Goal: Transaction & Acquisition: Purchase product/service

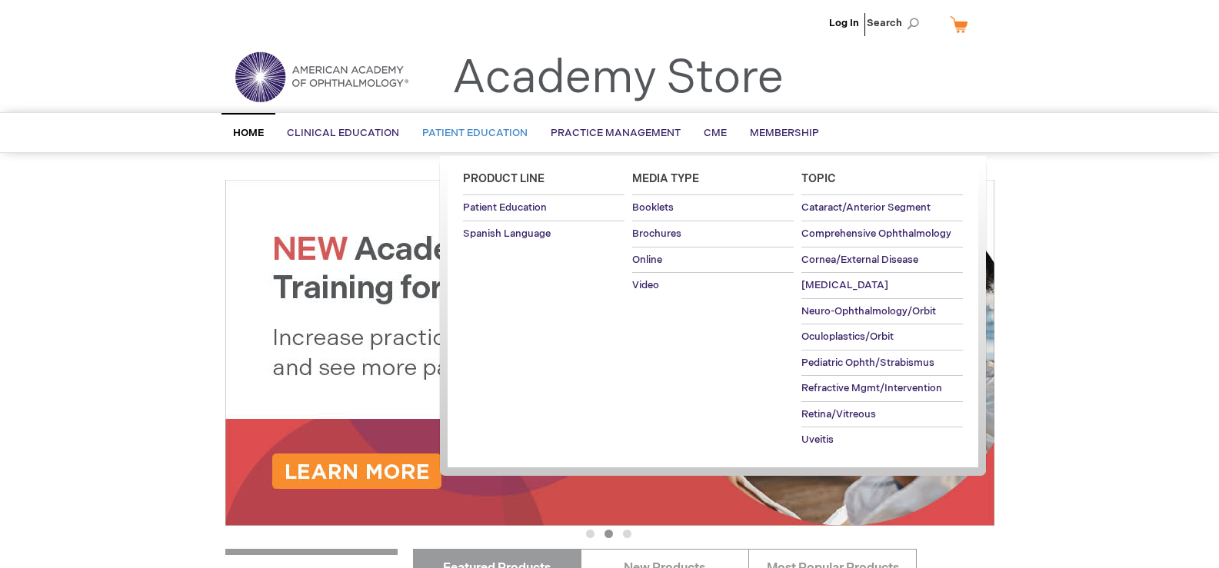
click at [527, 135] on span "Patient Education" at bounding box center [474, 133] width 105 height 12
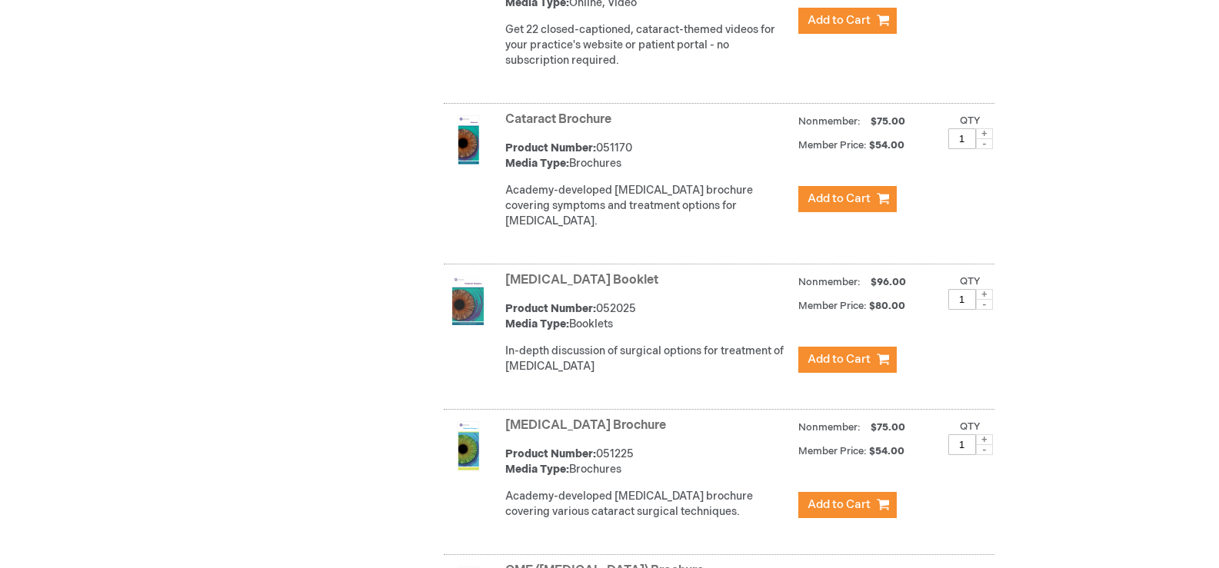
scroll to position [1153, 0]
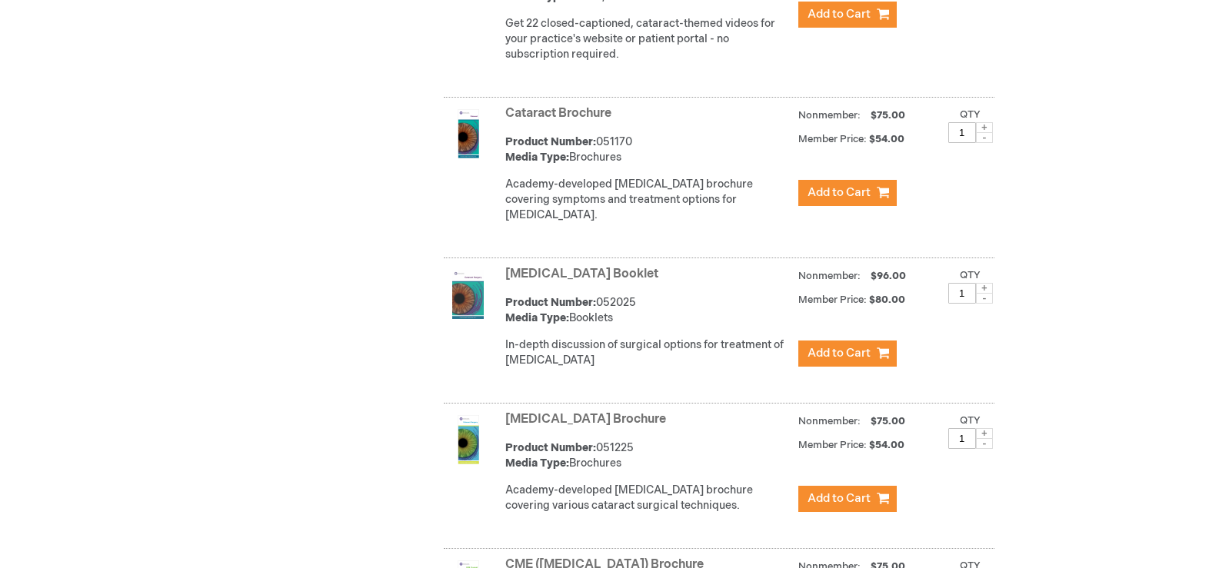
click at [985, 294] on span at bounding box center [984, 288] width 17 height 11
click at [983, 294] on span at bounding box center [984, 288] width 17 height 11
click at [985, 304] on span at bounding box center [984, 298] width 17 height 11
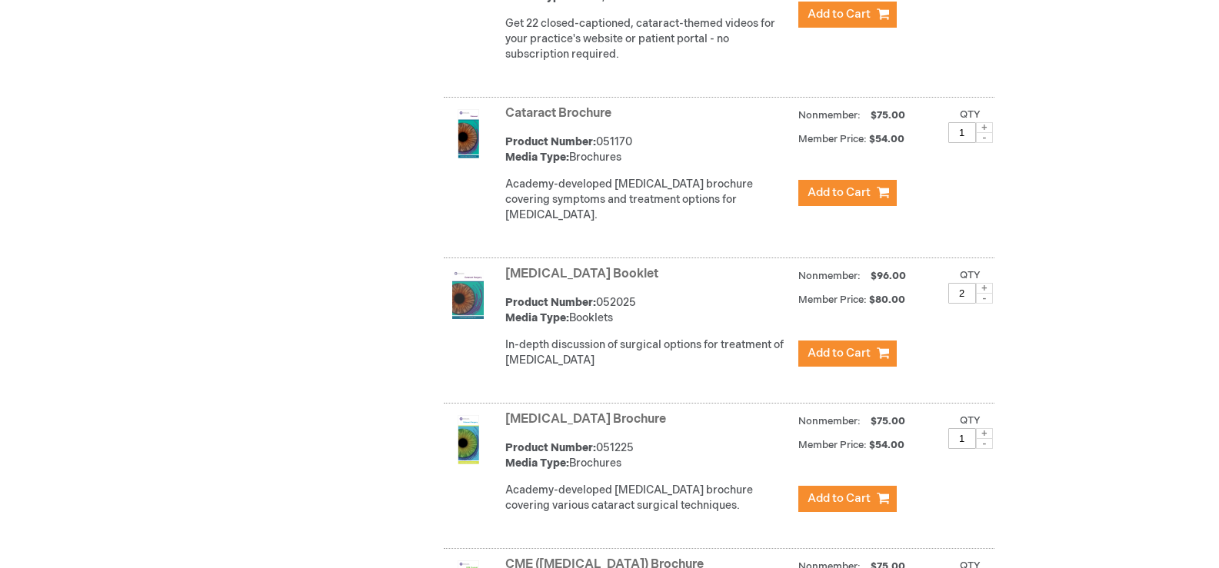
click at [985, 304] on span at bounding box center [984, 298] width 17 height 11
type input "1"
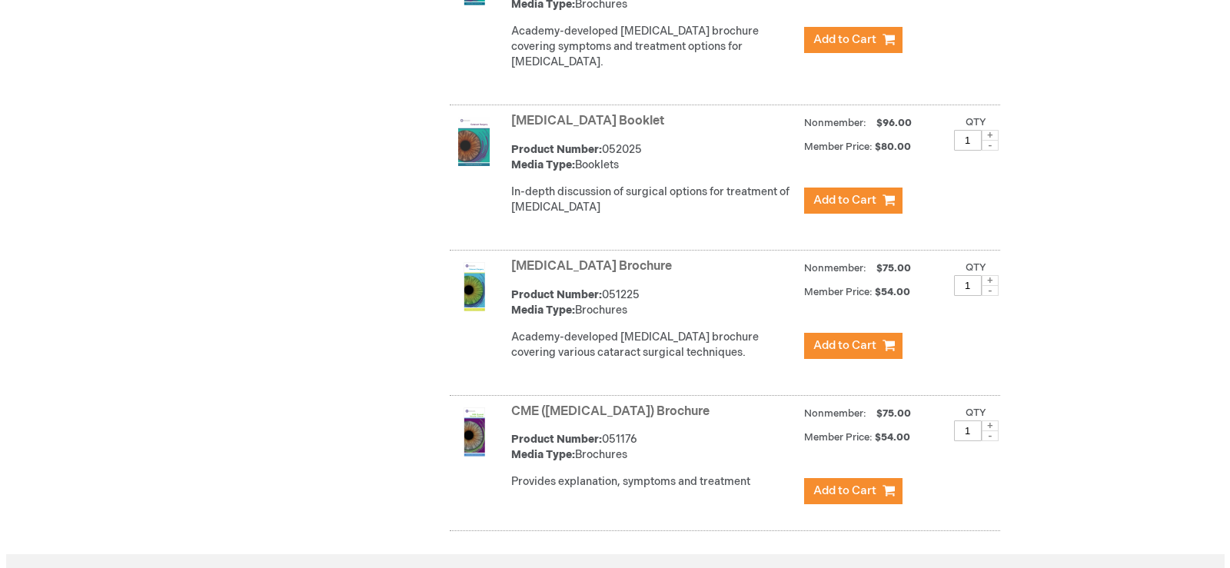
scroll to position [1307, 0]
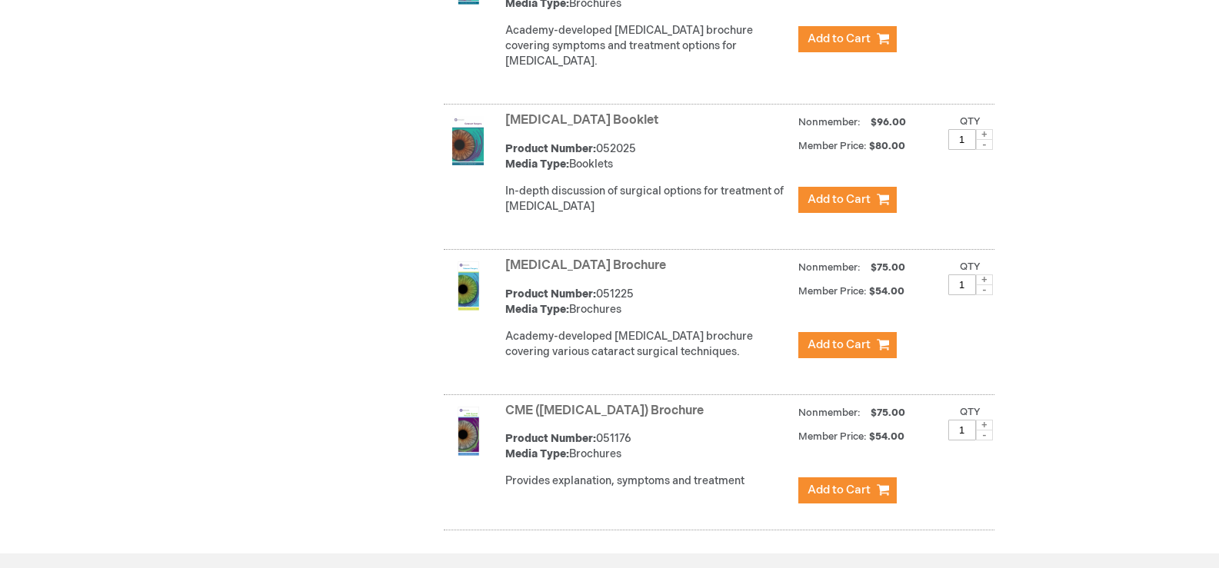
click at [984, 285] on span at bounding box center [984, 280] width 17 height 11
type input "4"
click at [847, 352] on span "Add to Cart" at bounding box center [838, 345] width 63 height 15
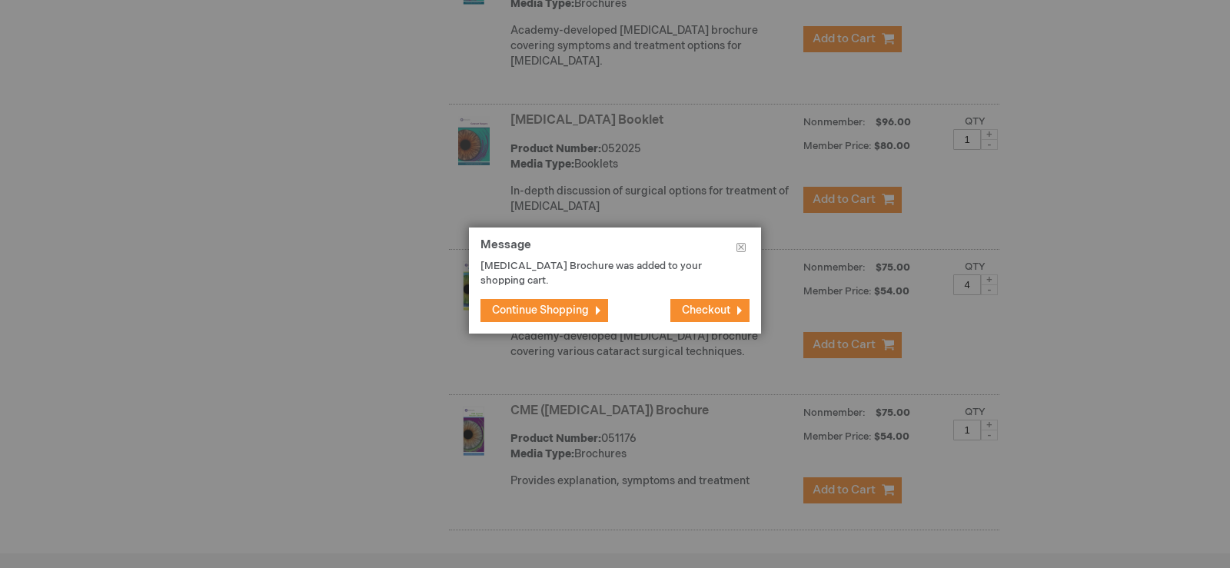
click at [703, 317] on span "Checkout" at bounding box center [706, 310] width 48 height 13
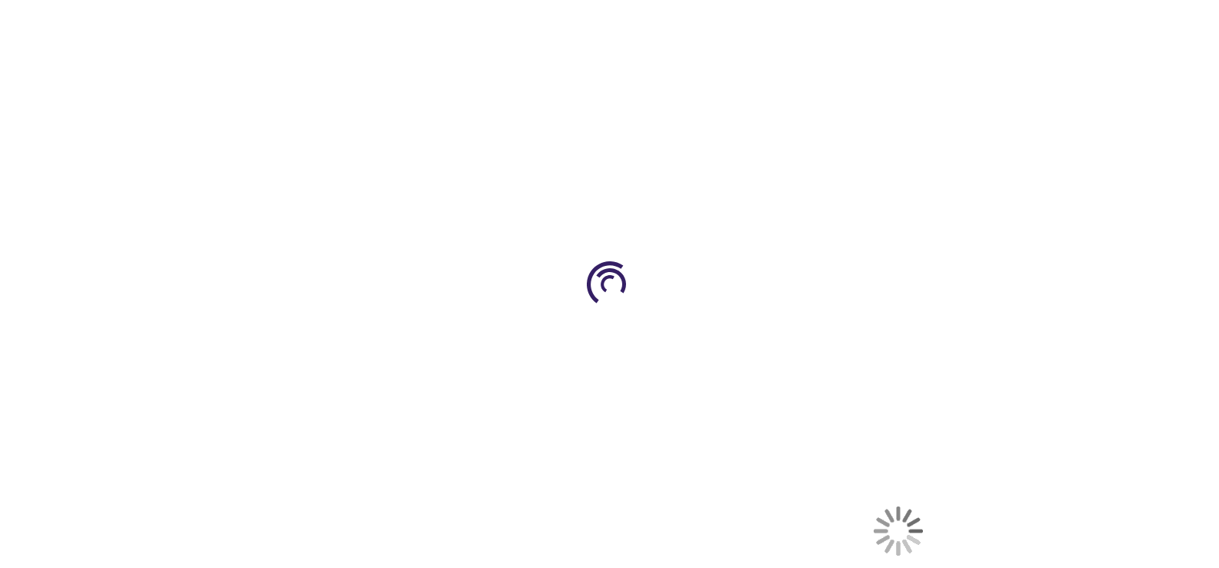
select select "US"
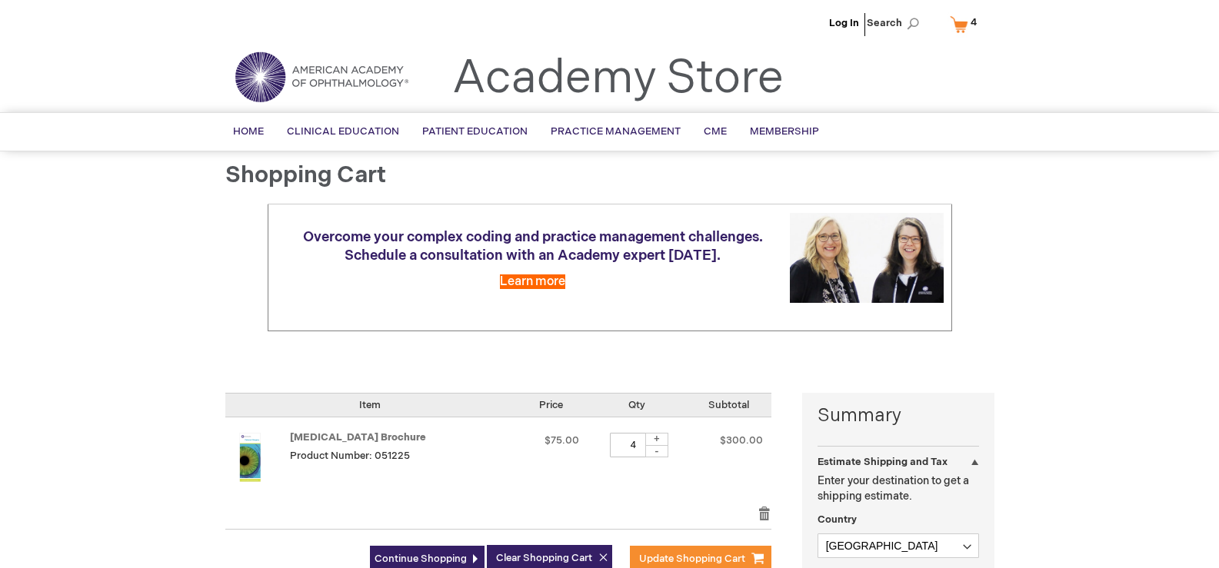
click at [1083, 567] on div at bounding box center [609, 568] width 1219 height 0
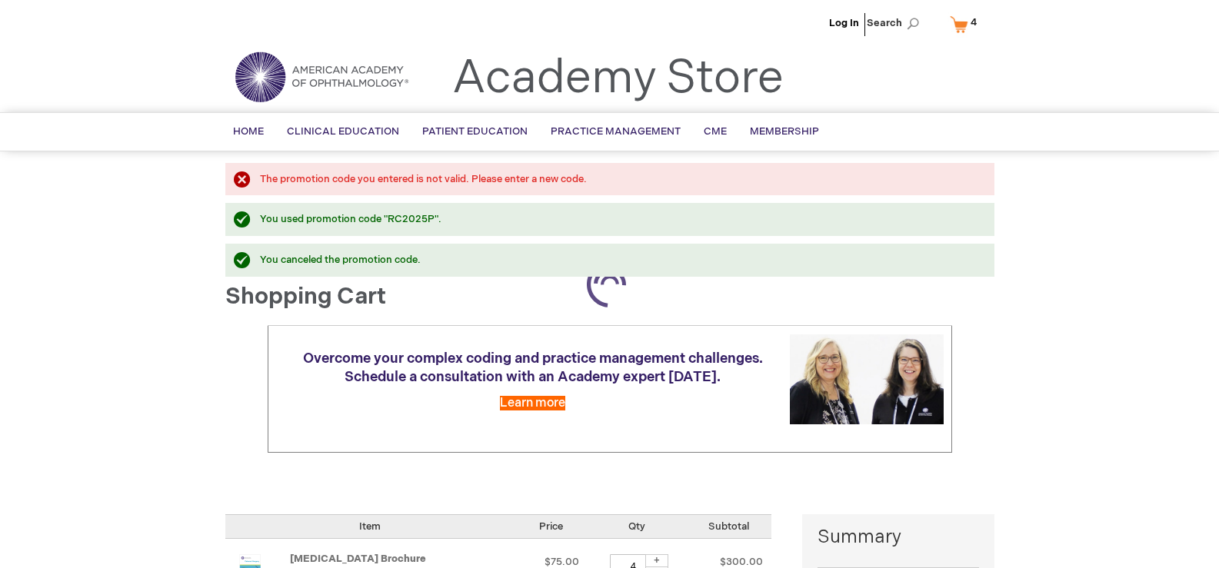
select select "US"
click at [899, 567] on div at bounding box center [609, 568] width 1219 height 0
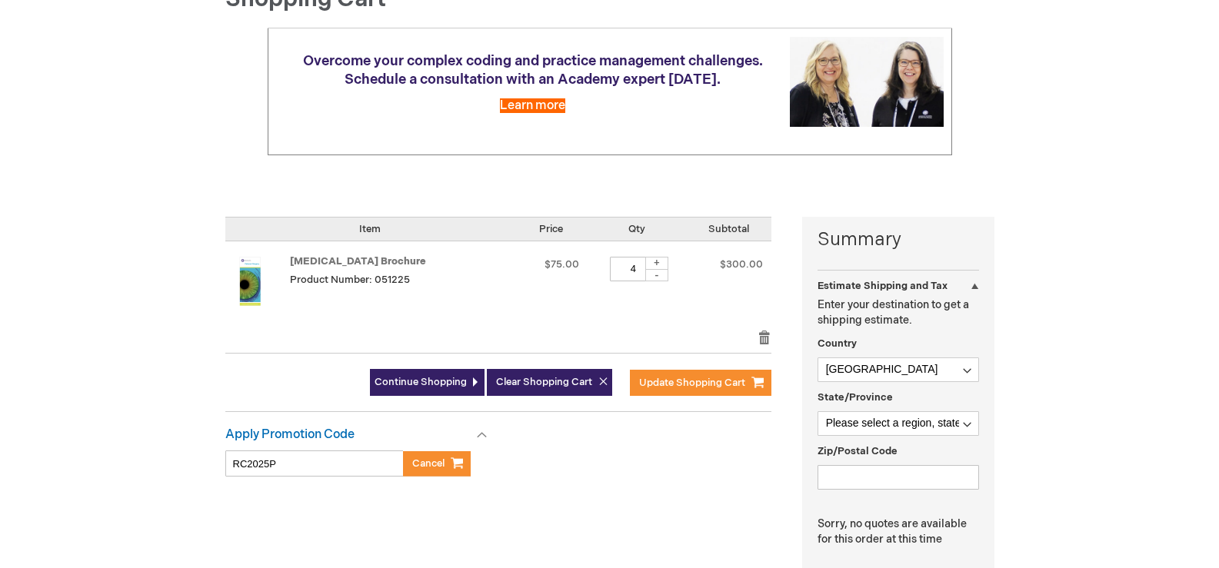
scroll to position [308, 0]
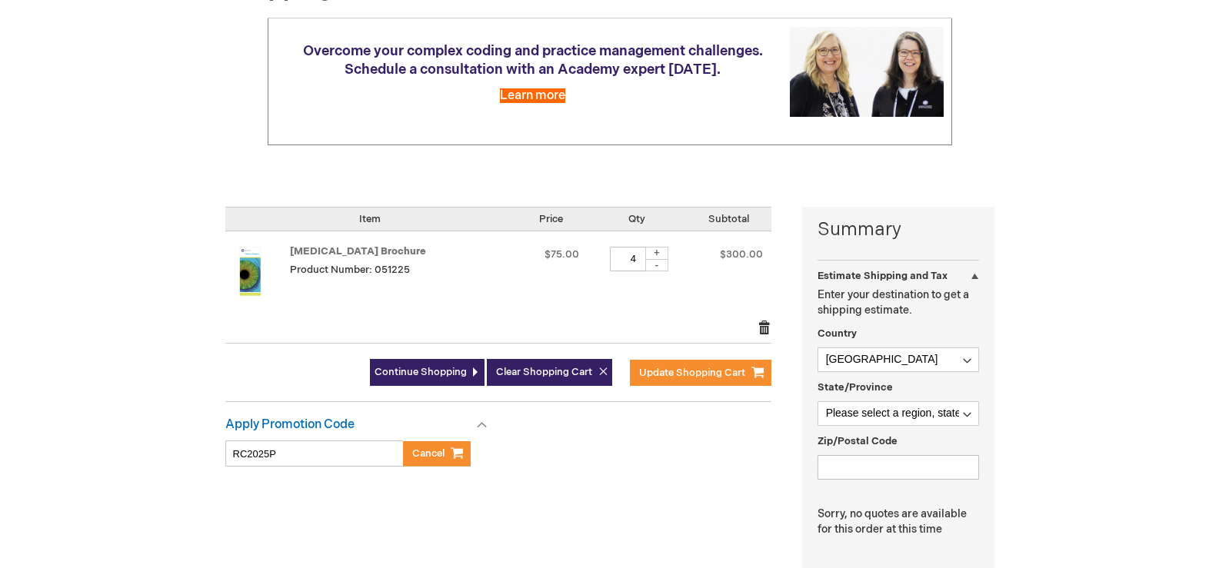
click at [763, 335] on link "Remove item" at bounding box center [764, 327] width 14 height 15
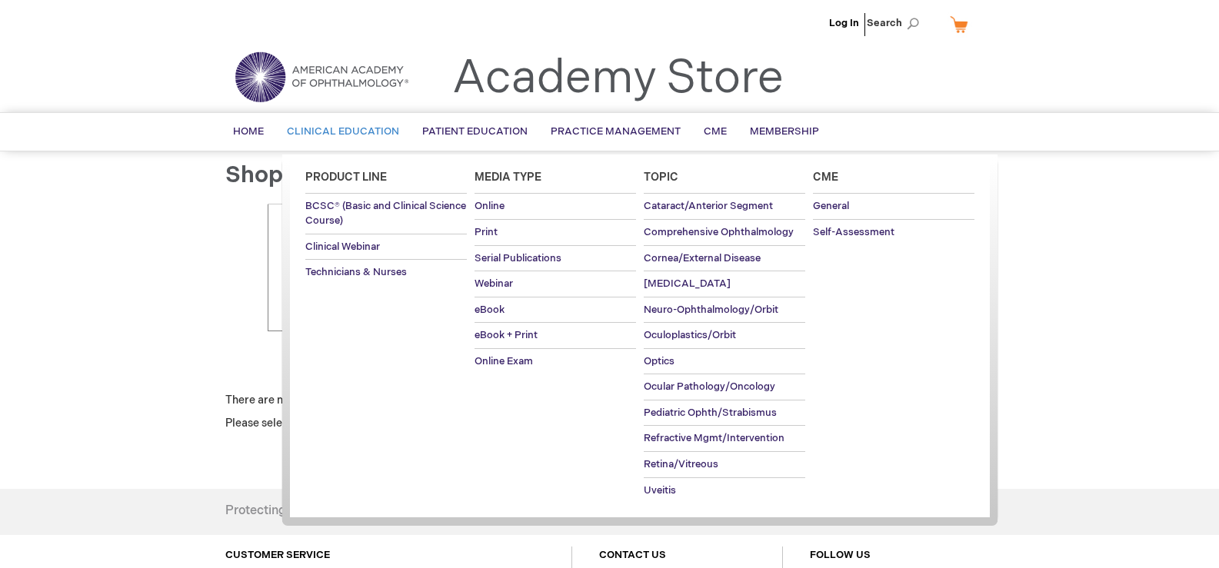
click at [354, 129] on span "Clinical Education" at bounding box center [343, 131] width 112 height 12
